Goal: Book appointment/travel/reservation

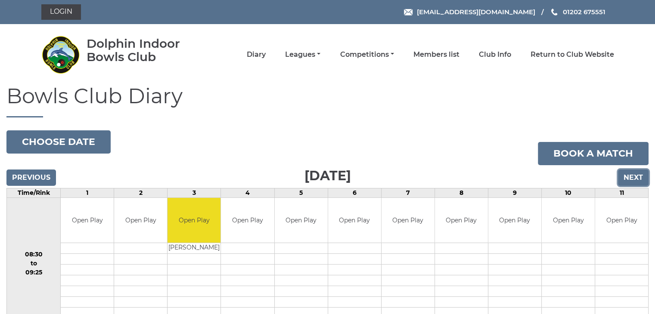
click at [627, 176] on input "Next" at bounding box center [633, 178] width 31 height 16
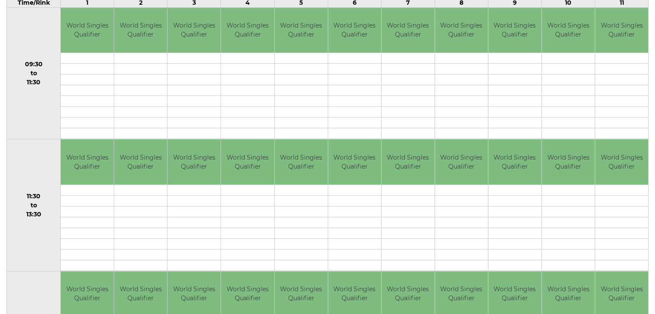
scroll to position [129, 0]
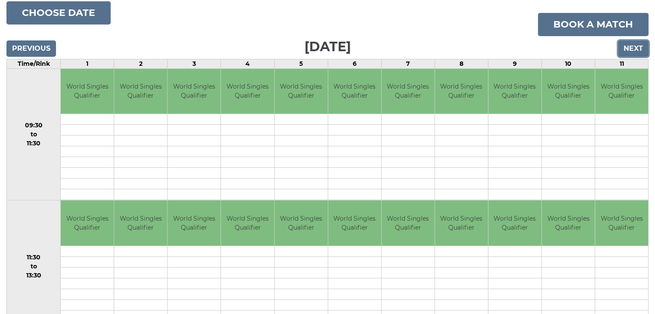
click at [633, 51] on input "Next" at bounding box center [633, 48] width 31 height 16
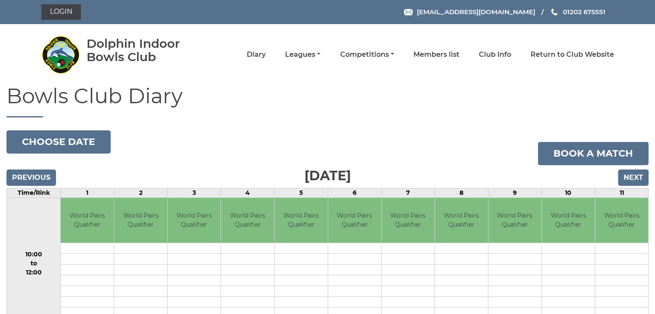
click at [633, 51] on nav "Dolphin Indoor Bowls Club Diary Leagues Club leagues - Winter 2025/2026 Club le…" at bounding box center [327, 54] width 655 height 61
click at [628, 173] on input "Next" at bounding box center [633, 178] width 31 height 16
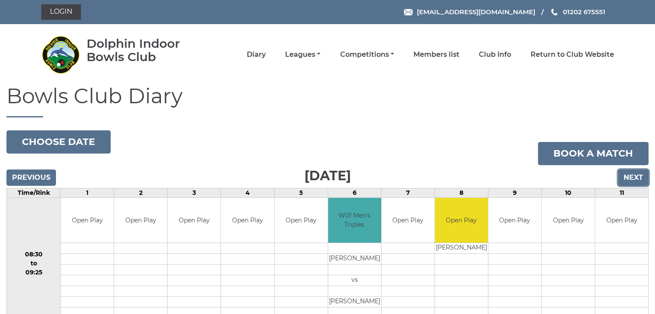
click at [628, 173] on input "Next" at bounding box center [633, 178] width 31 height 16
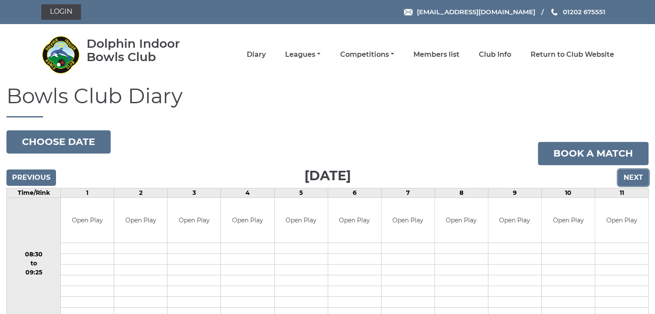
click at [630, 177] on input "Next" at bounding box center [633, 178] width 31 height 16
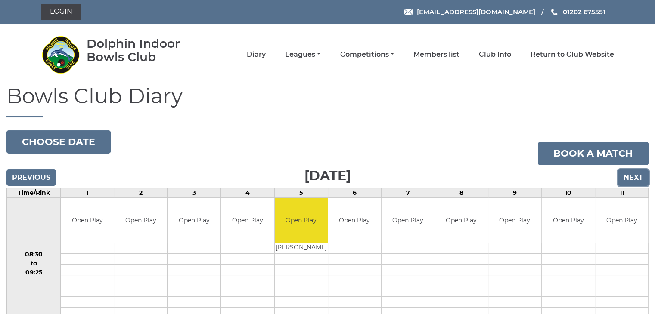
click at [630, 177] on input "Next" at bounding box center [633, 178] width 31 height 16
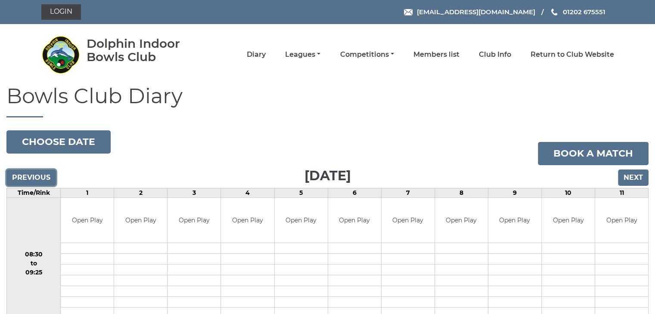
click at [23, 176] on input "Previous" at bounding box center [30, 178] width 49 height 16
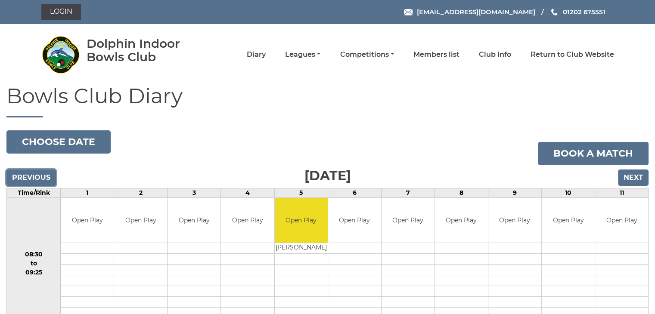
click at [23, 176] on input "Previous" at bounding box center [30, 178] width 49 height 16
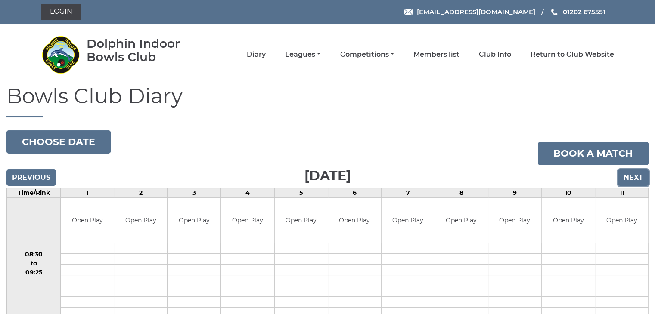
click at [628, 179] on input "Next" at bounding box center [633, 178] width 31 height 16
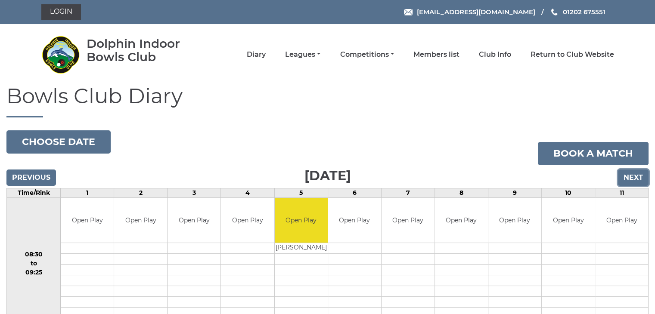
click at [628, 179] on input "Next" at bounding box center [633, 178] width 31 height 16
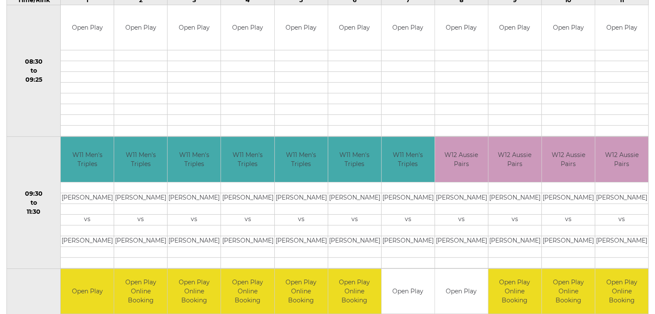
scroll to position [43, 0]
